Goal: Check status: Check status

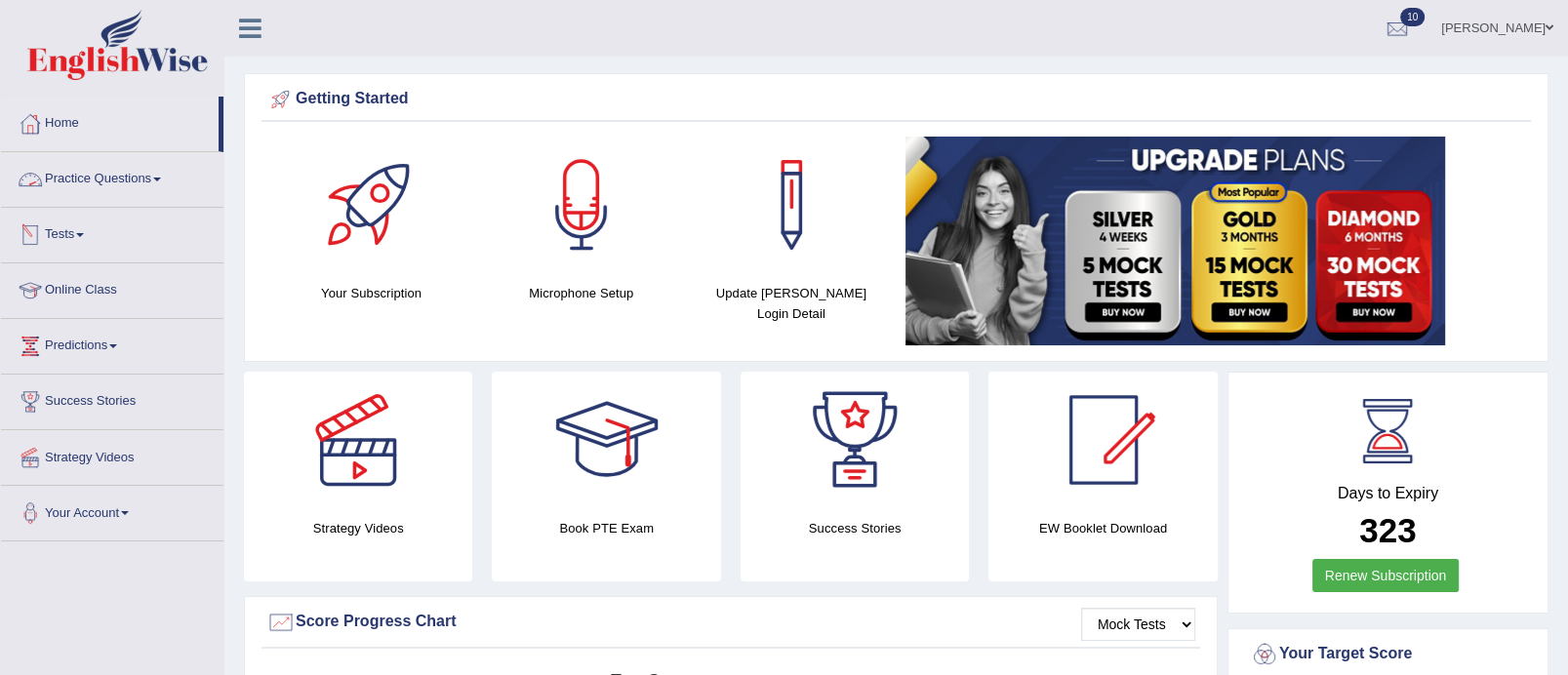
click at [78, 224] on link "Tests" at bounding box center [112, 232] width 222 height 49
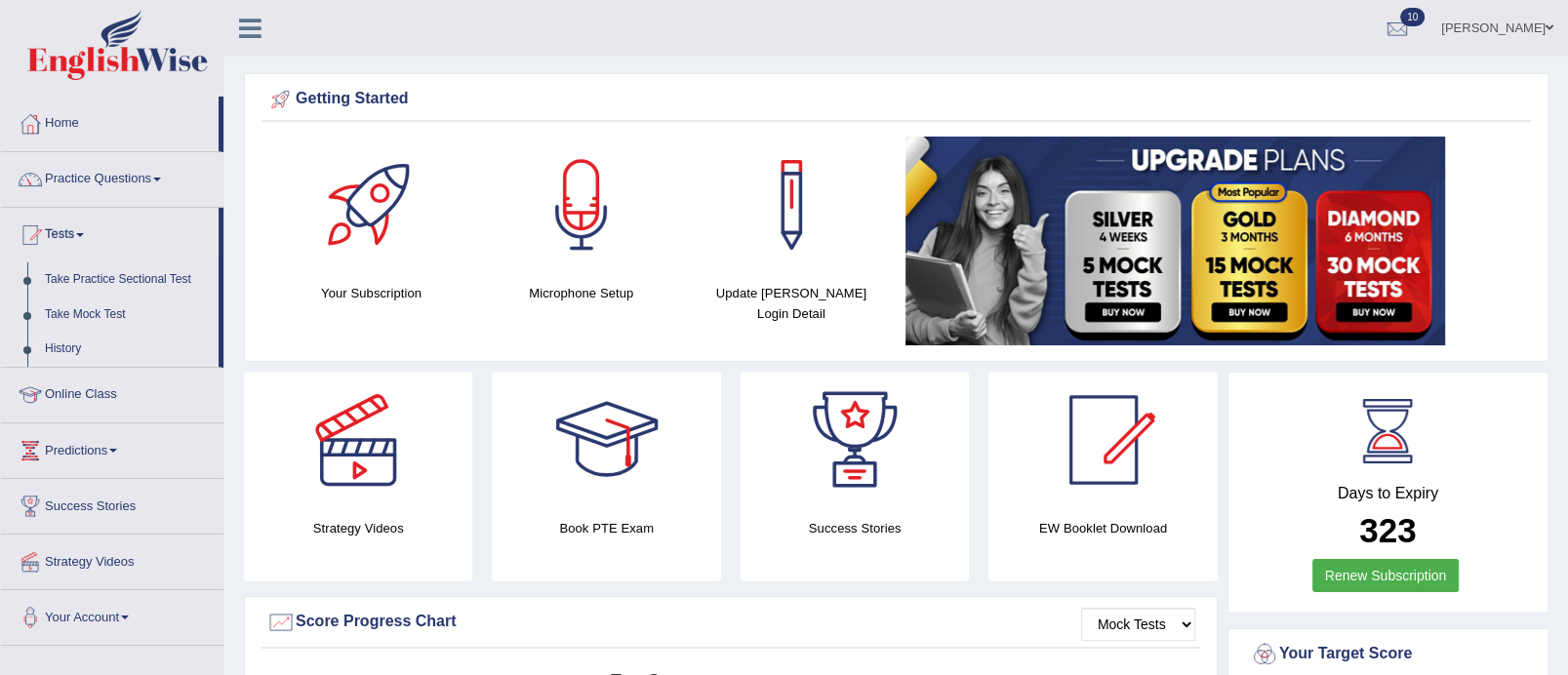
click at [80, 335] on link "History" at bounding box center [128, 349] width 183 height 35
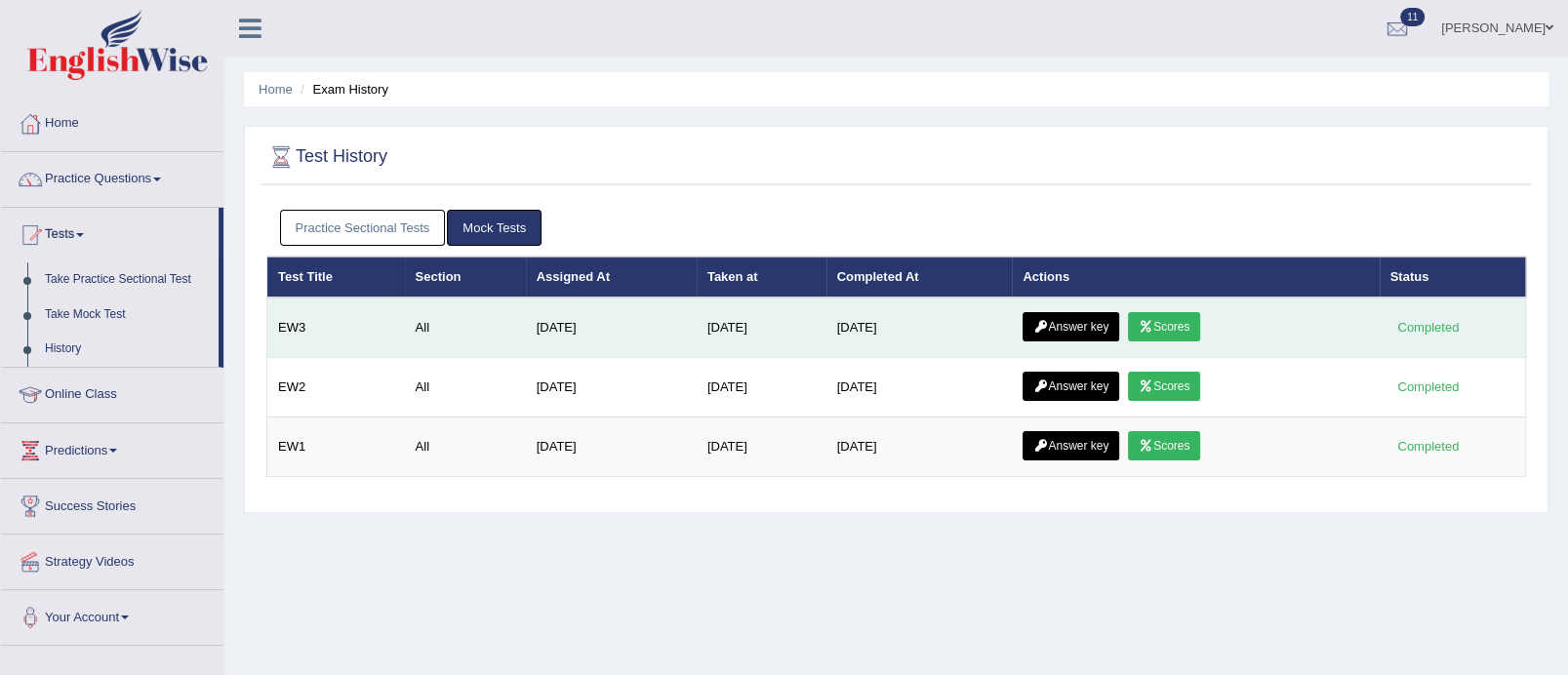
click at [1109, 321] on link "Answer key" at bounding box center [1071, 327] width 96 height 29
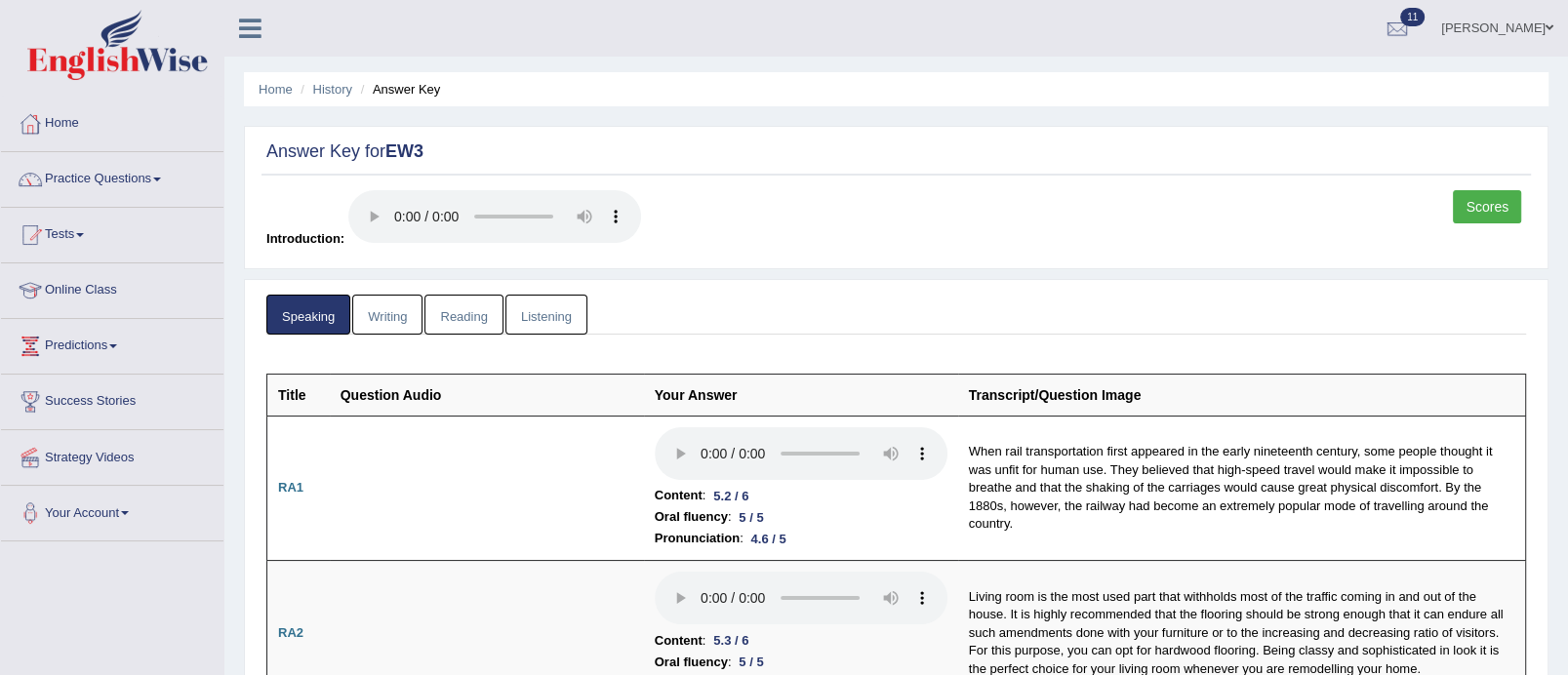
click at [561, 309] on link "Listening" at bounding box center [546, 314] width 82 height 40
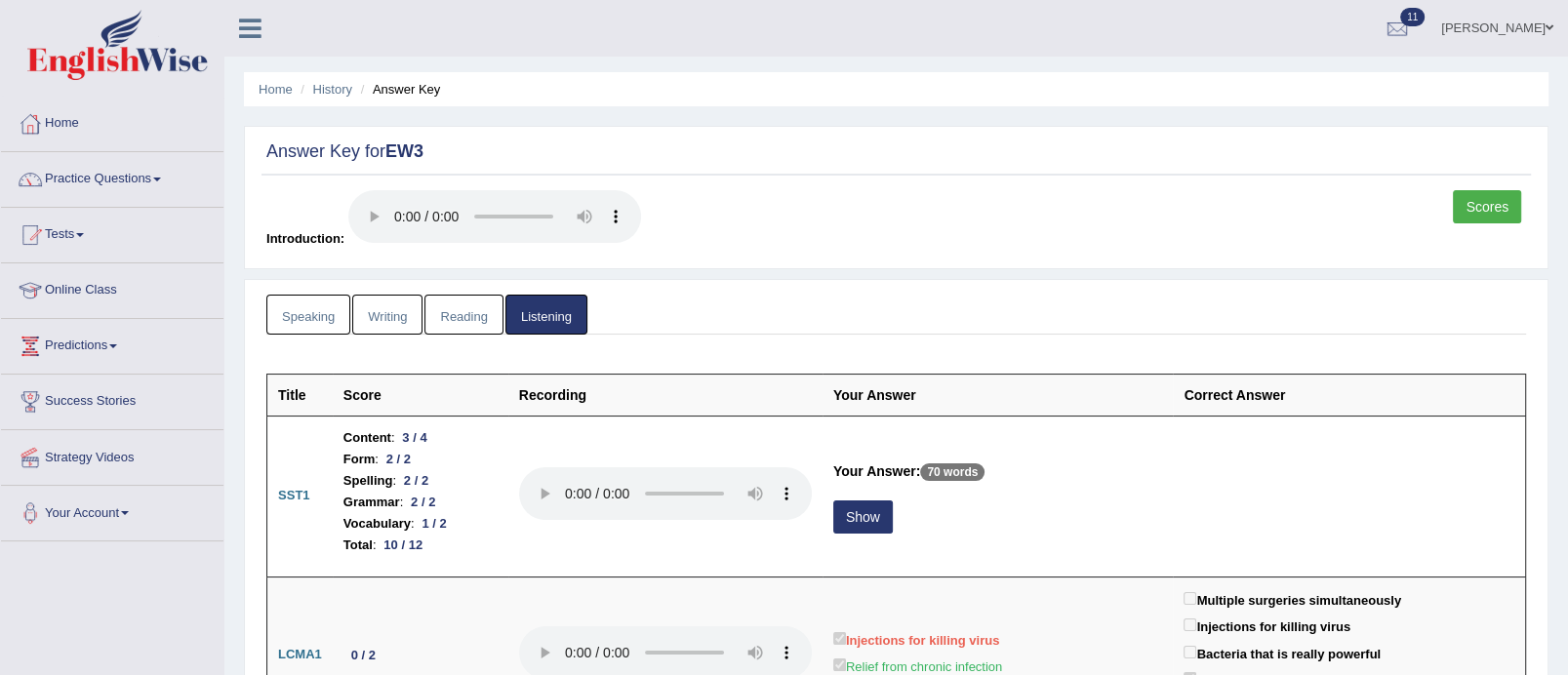
click at [296, 304] on link "Speaking" at bounding box center [308, 314] width 84 height 40
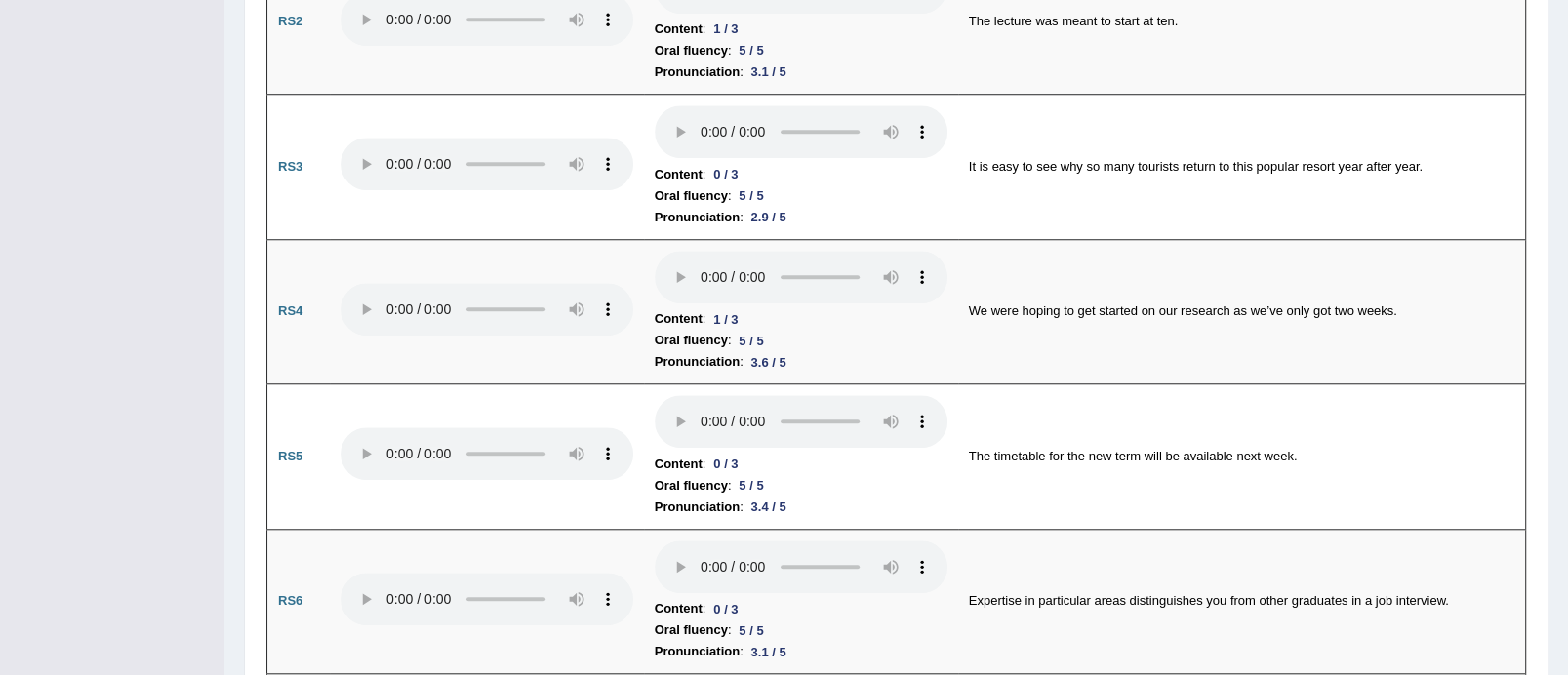
scroll to position [1490, 0]
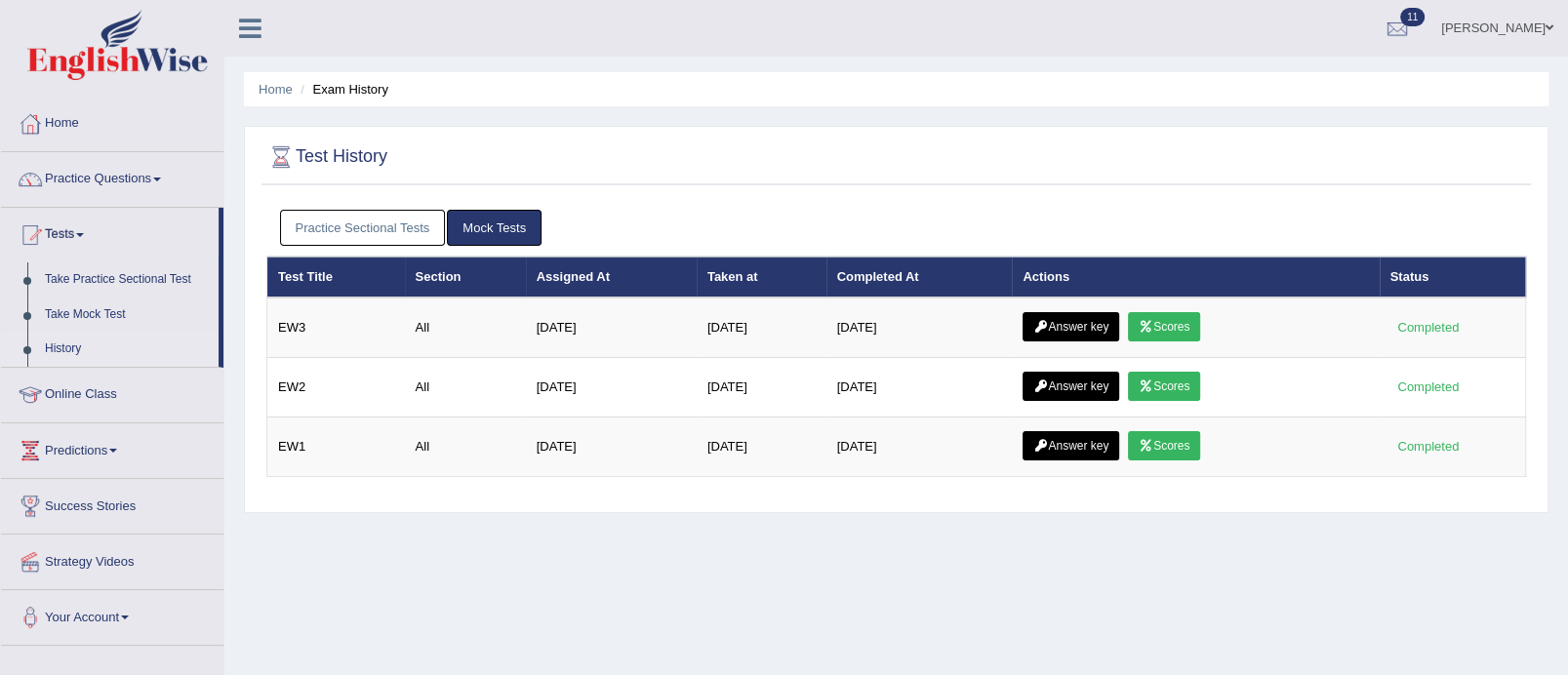
click at [1214, 323] on td "Answer key Scores" at bounding box center [1194, 328] width 367 height 61
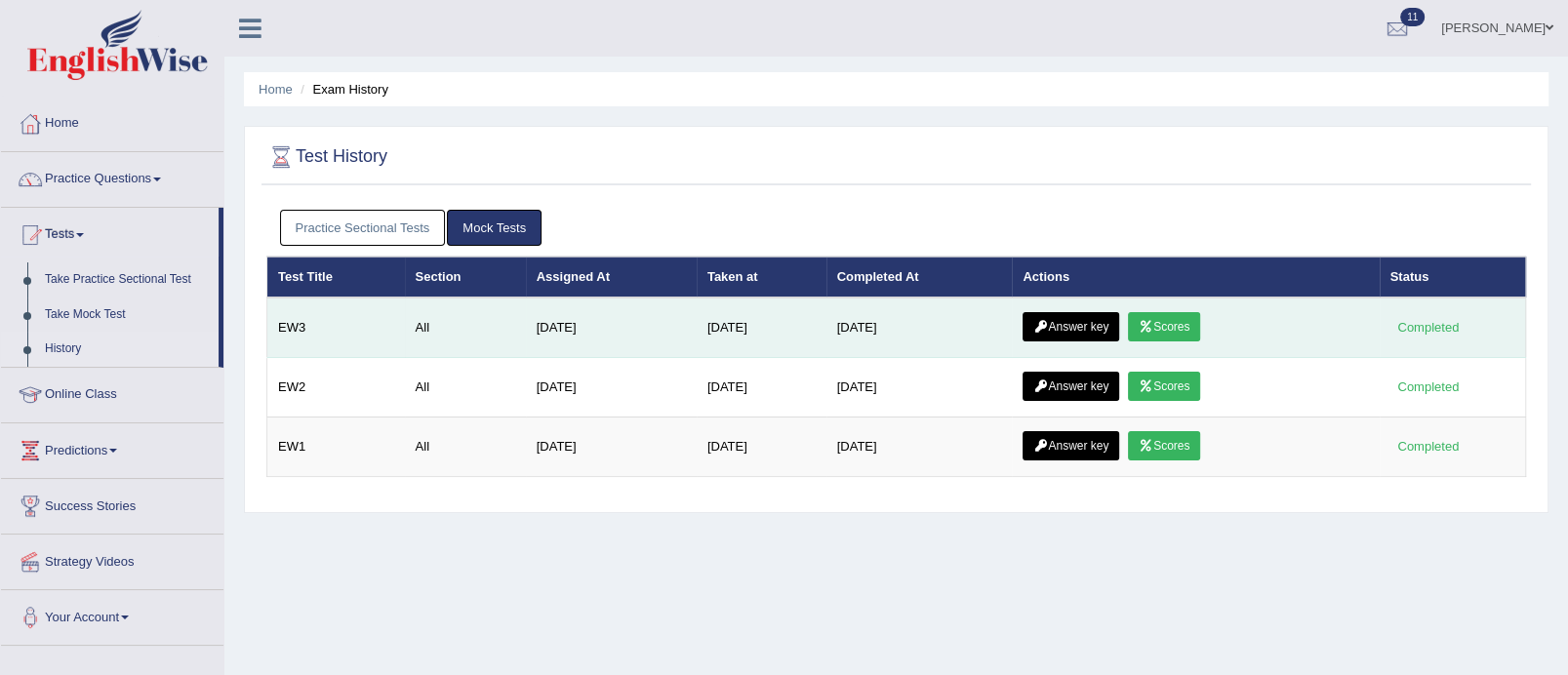
click at [1195, 323] on link "Scores" at bounding box center [1163, 327] width 72 height 29
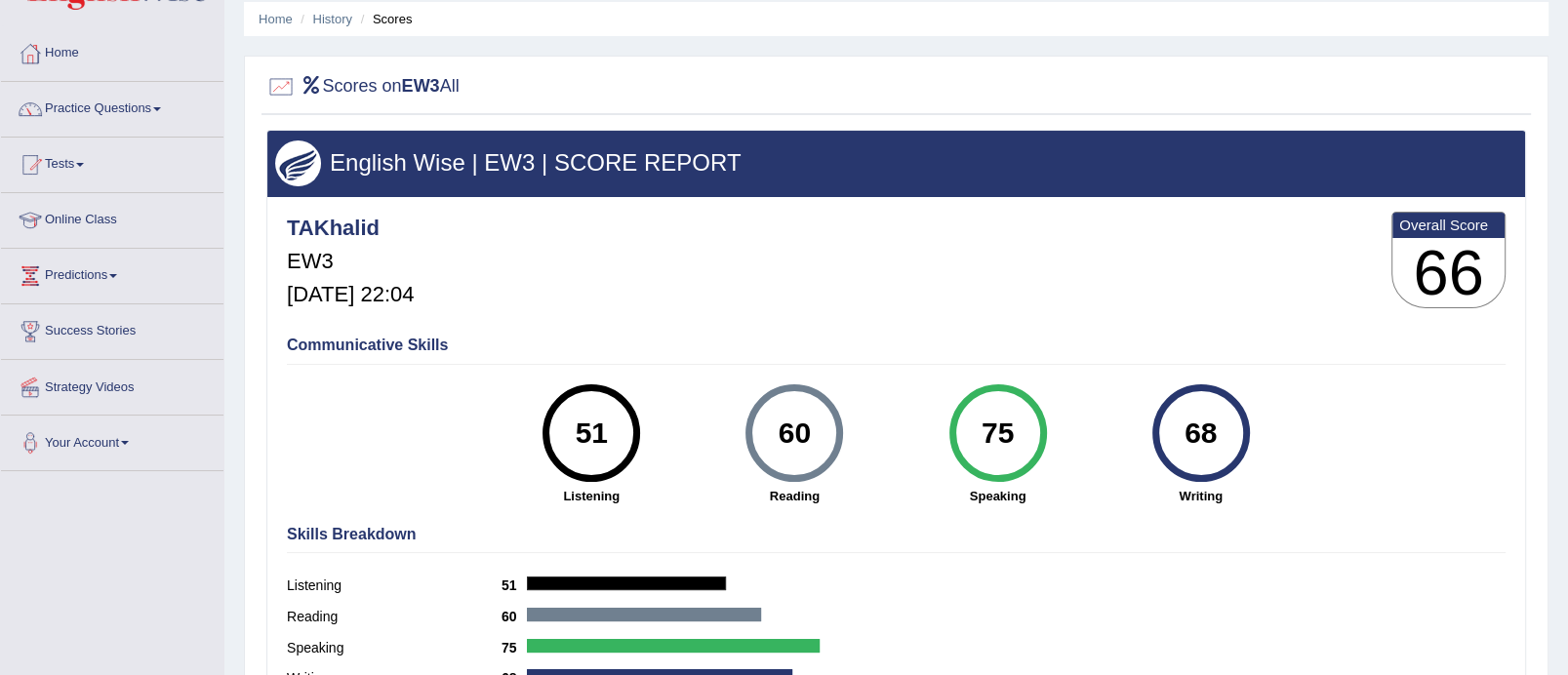
scroll to position [103, 0]
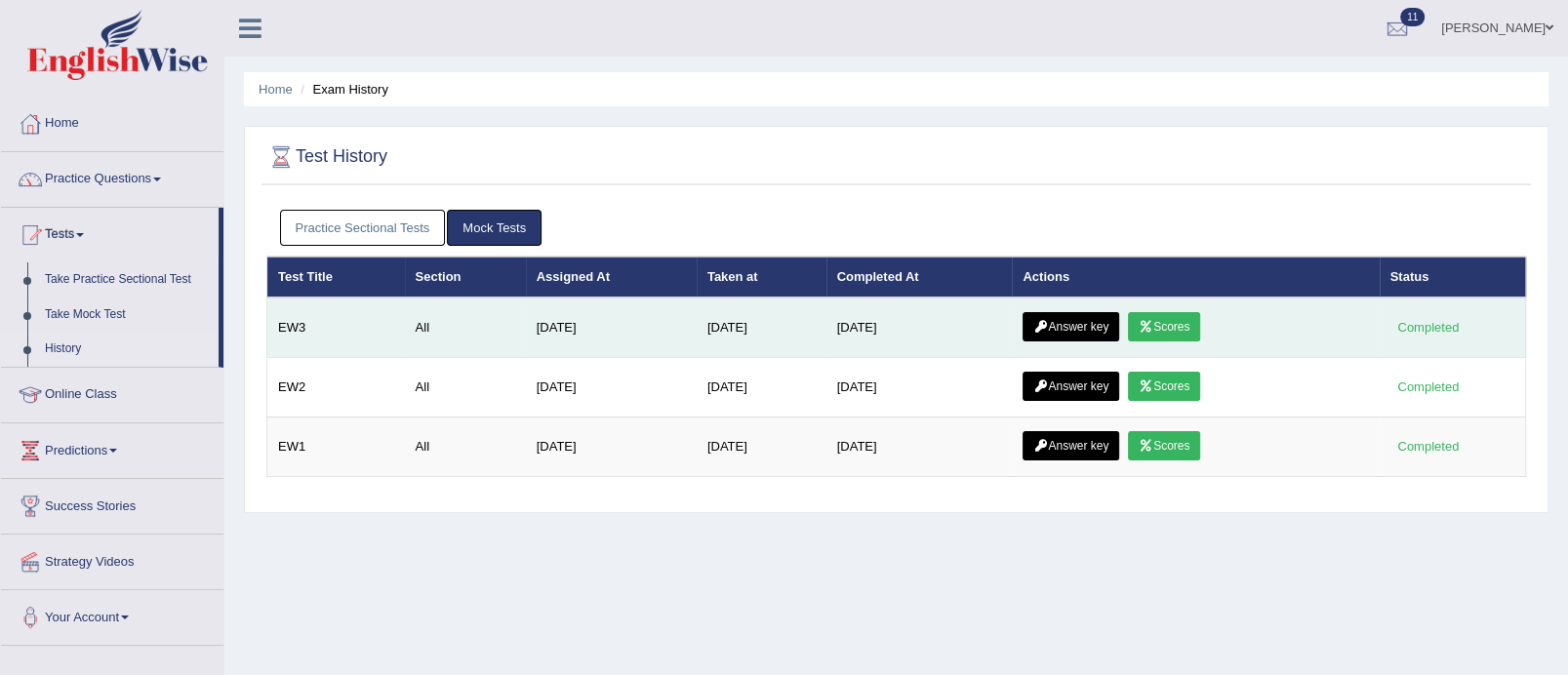
click at [1066, 318] on link "Answer key" at bounding box center [1071, 327] width 96 height 29
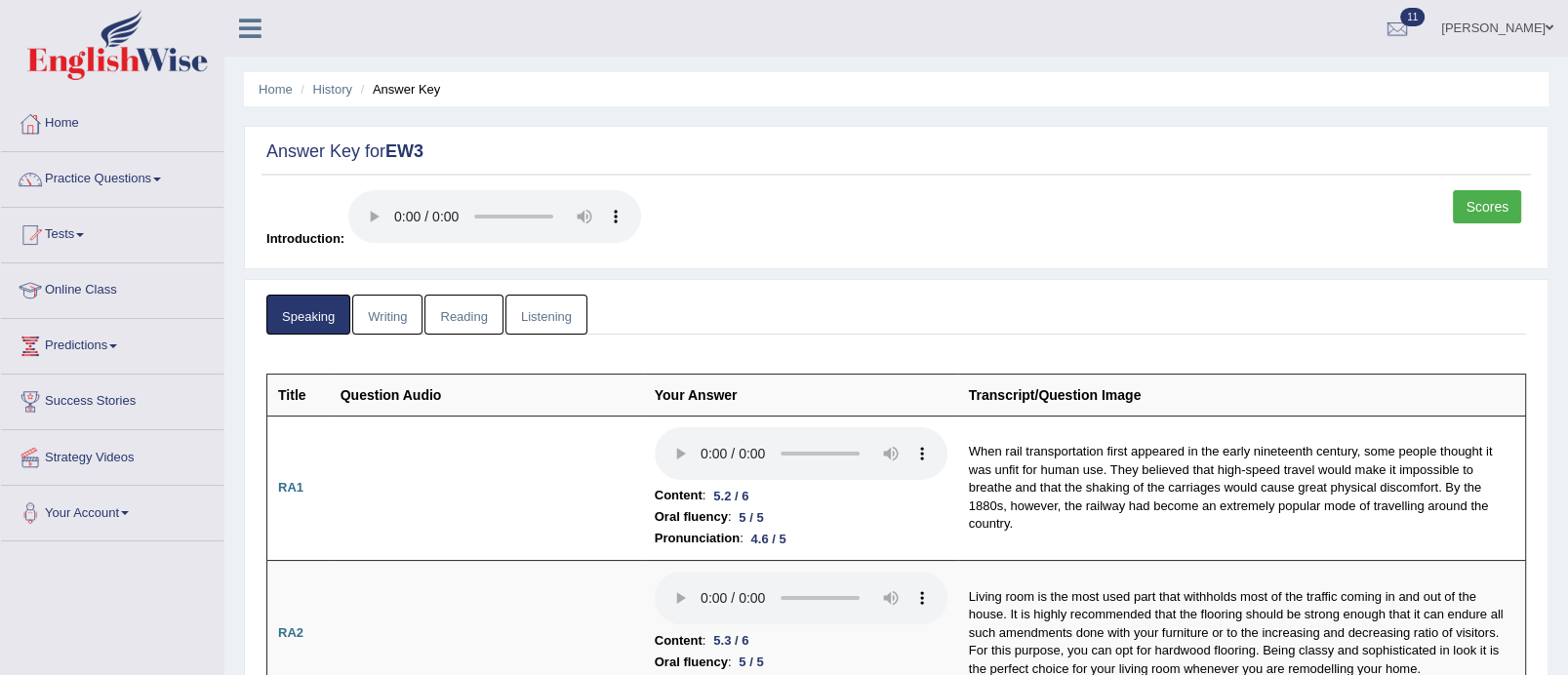
click at [550, 314] on link "Listening" at bounding box center [546, 314] width 82 height 40
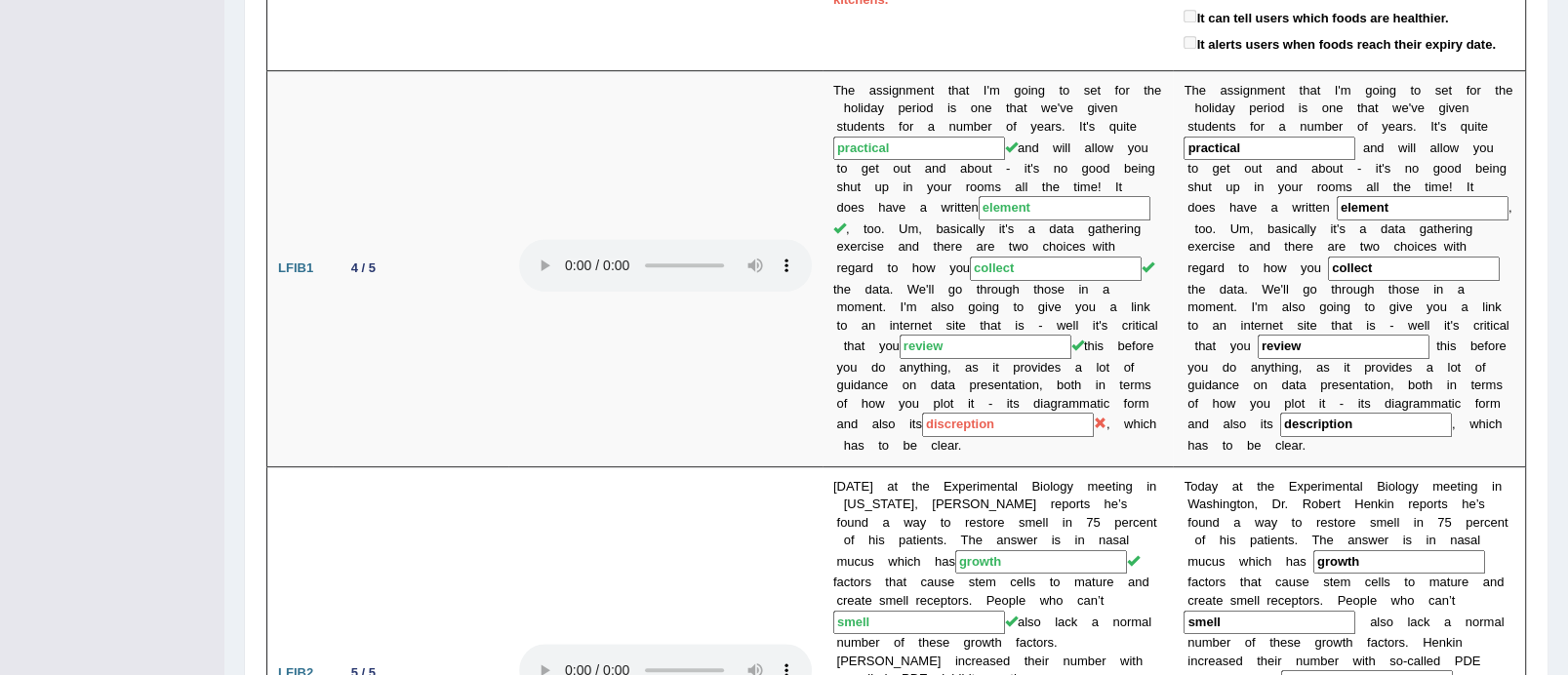
drag, startPoint x: 1584, startPoint y: 72, endPoint x: 1584, endPoint y: 206, distance: 134.0
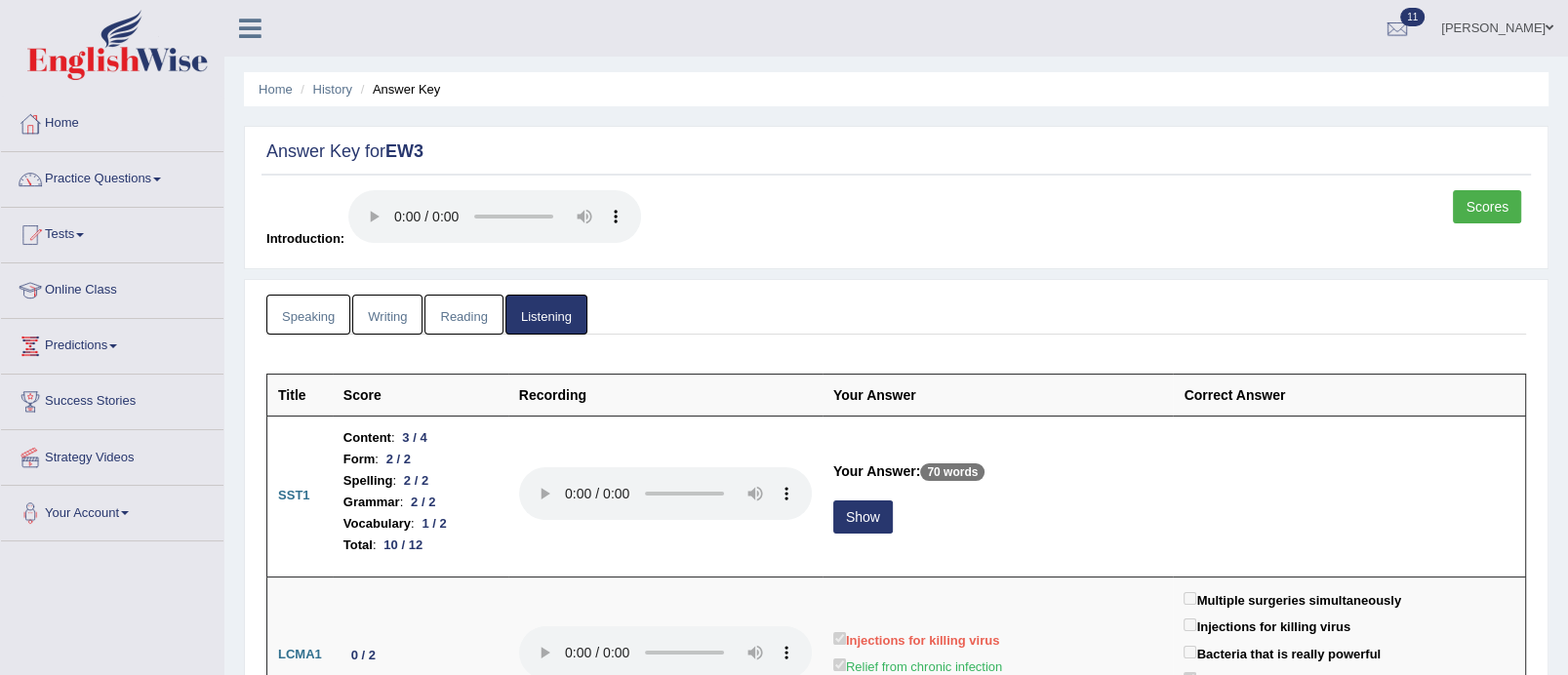
click at [381, 320] on link "Writing" at bounding box center [386, 314] width 70 height 40
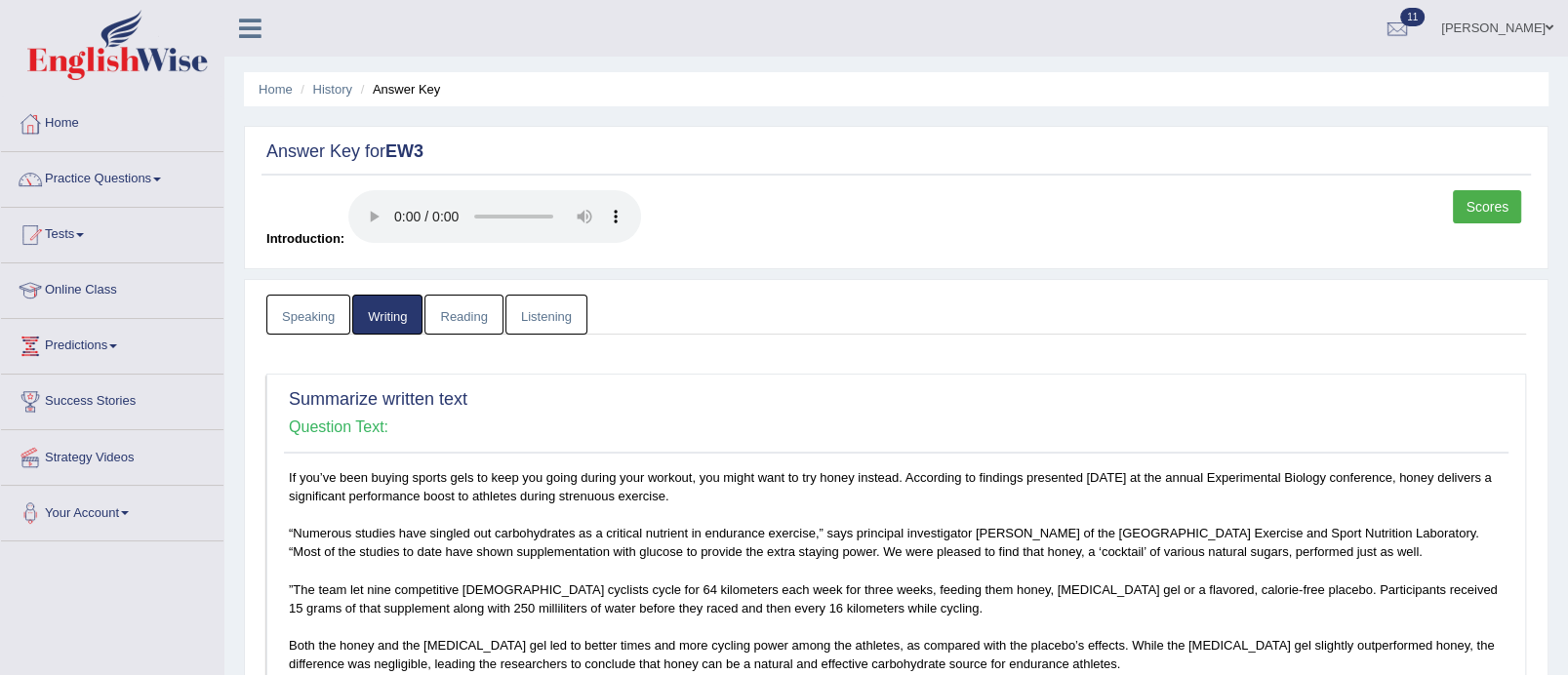
click at [299, 321] on link "Speaking" at bounding box center [308, 314] width 84 height 40
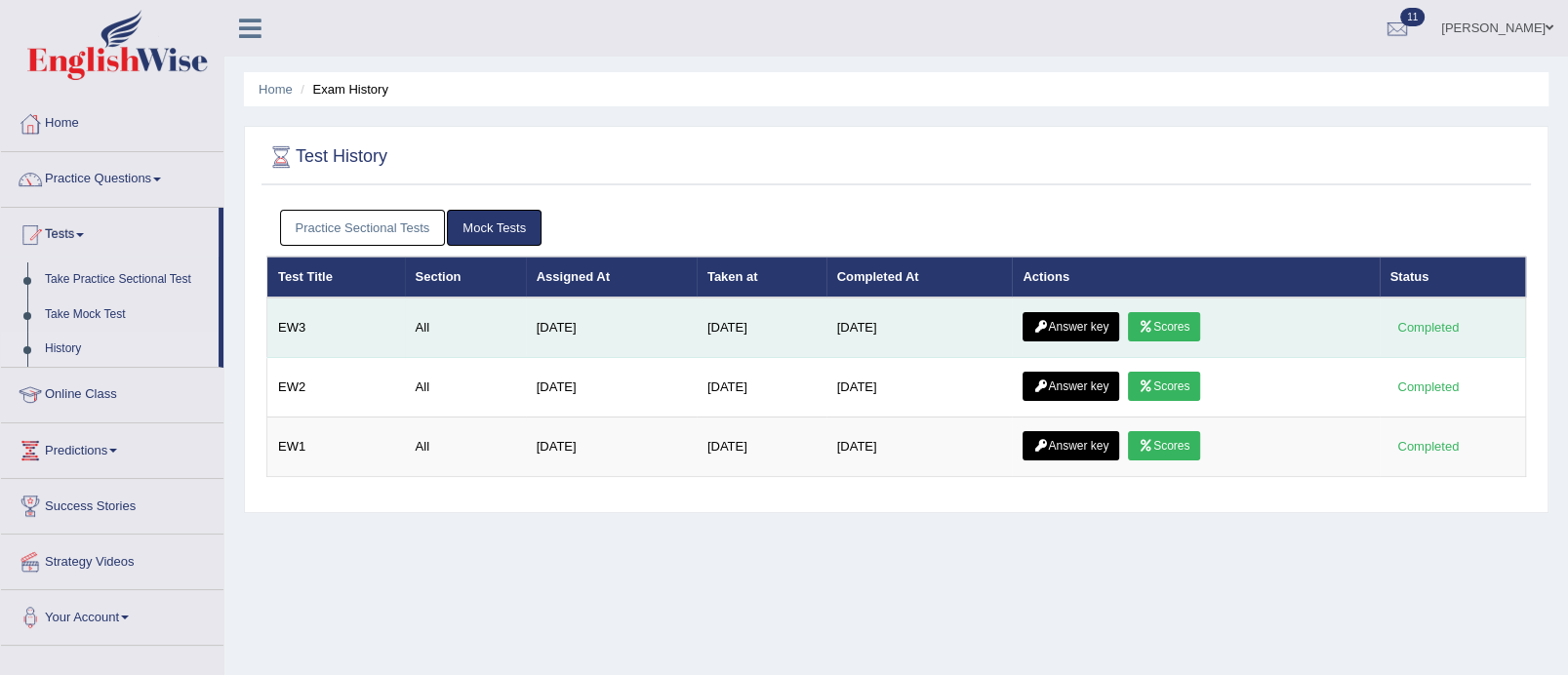
click at [1173, 315] on link "Scores" at bounding box center [1163, 327] width 72 height 29
